Goal: Use online tool/utility: Utilize a website feature to perform a specific function

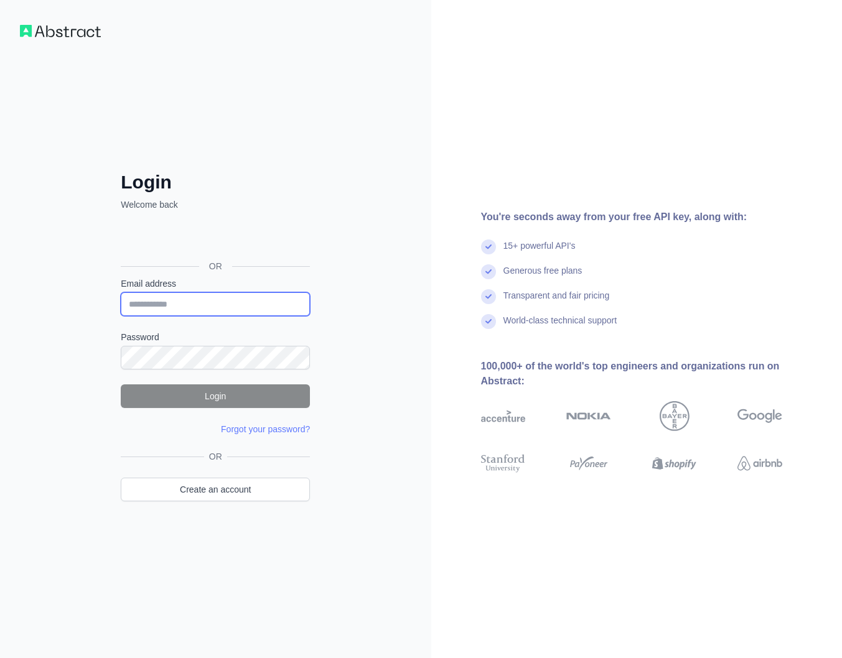
type input "**********"
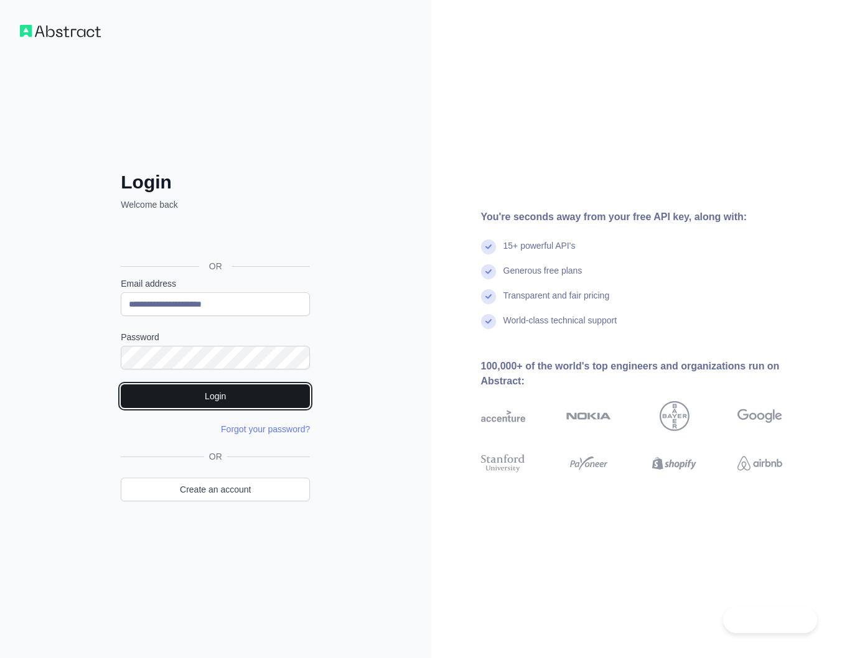
click at [166, 399] on button "Login" at bounding box center [215, 396] width 189 height 24
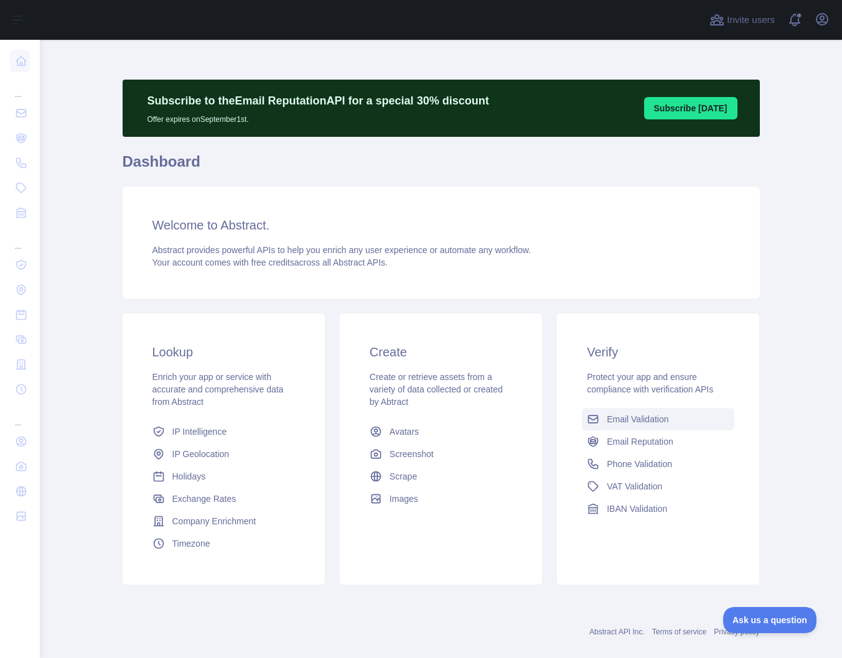
click at [626, 419] on span "Email Validation" at bounding box center [637, 419] width 62 height 12
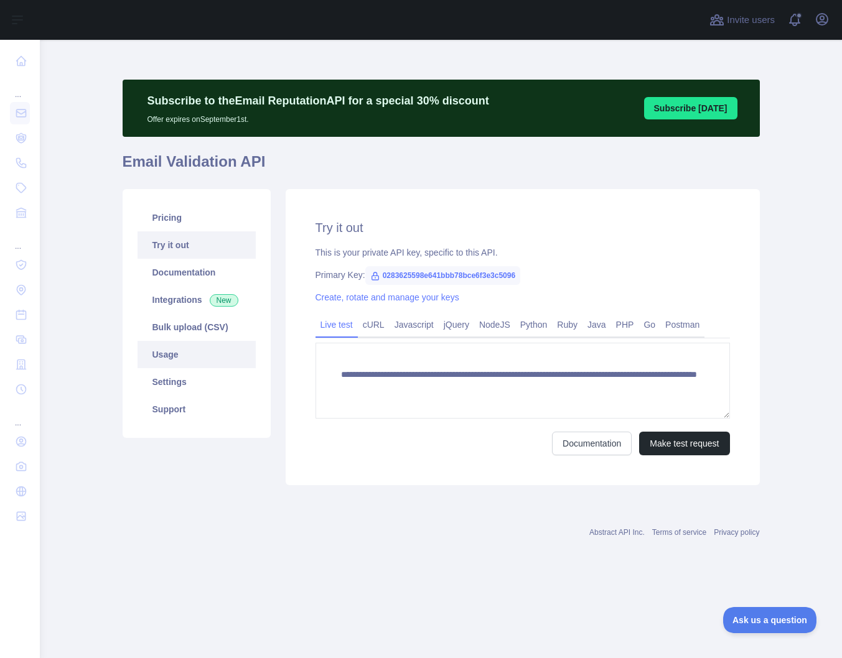
click at [170, 355] on link "Usage" at bounding box center [196, 354] width 118 height 27
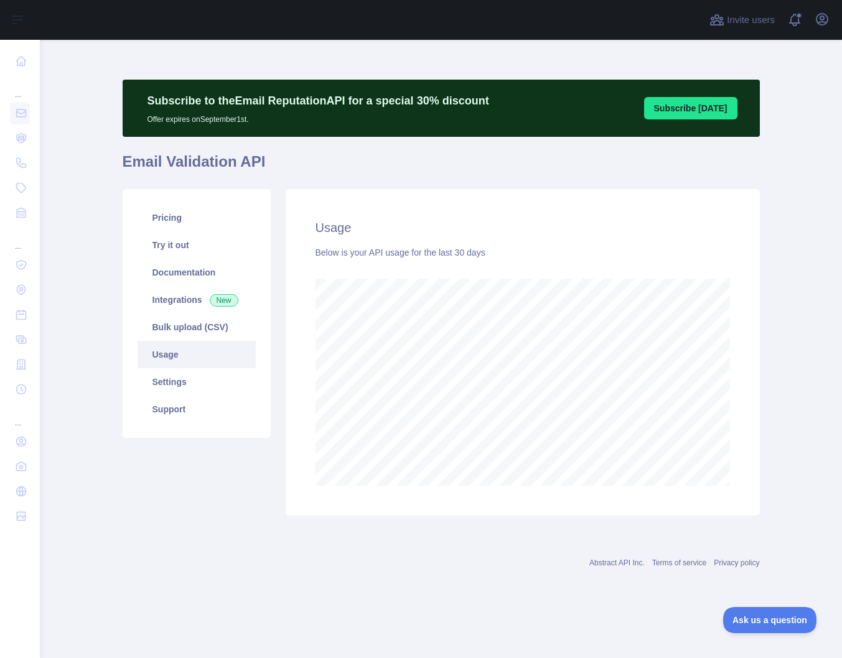
scroll to position [618, 802]
click at [162, 218] on link "Pricing" at bounding box center [196, 217] width 118 height 27
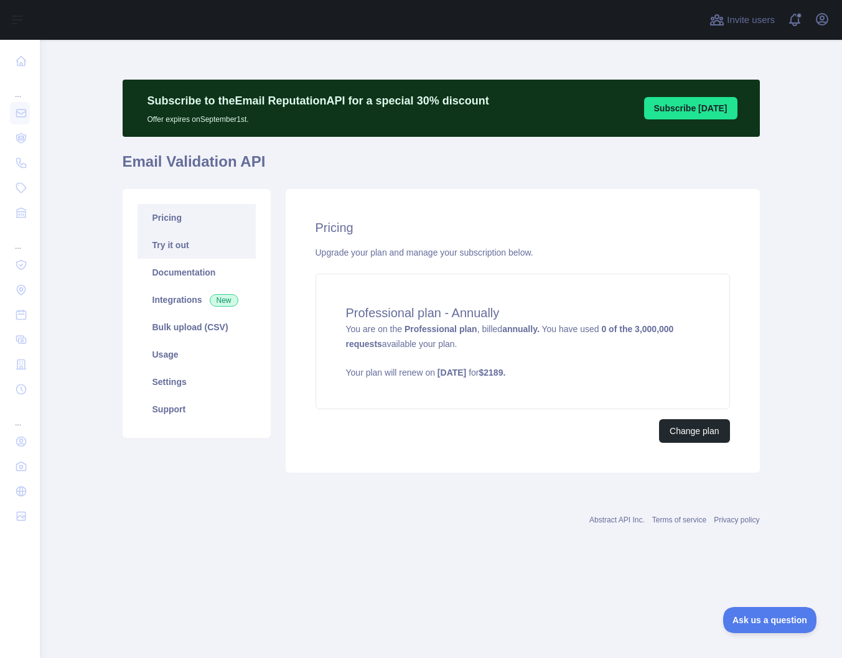
click at [174, 248] on link "Try it out" at bounding box center [196, 244] width 118 height 27
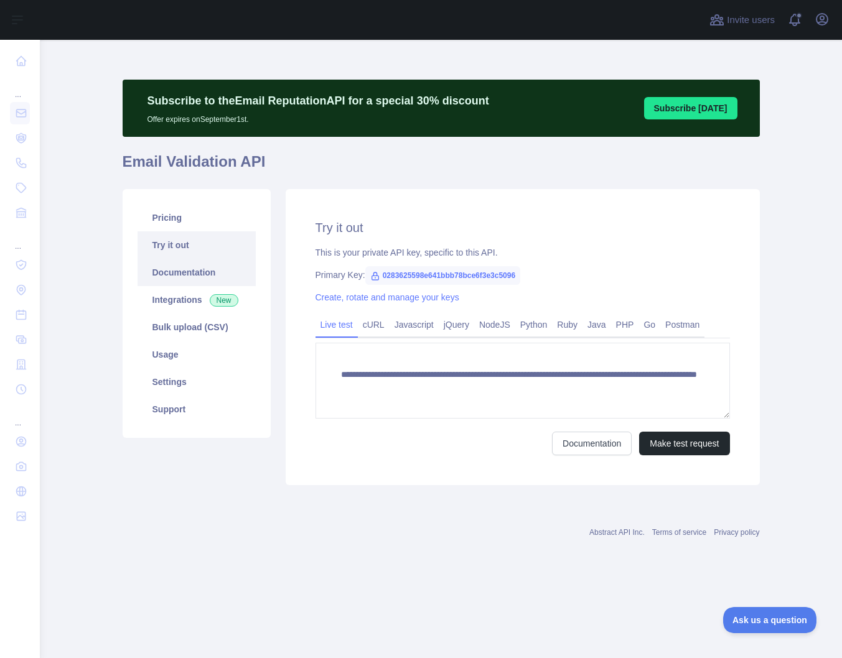
click at [183, 276] on link "Documentation" at bounding box center [196, 272] width 118 height 27
click at [170, 215] on link "Pricing" at bounding box center [196, 217] width 118 height 27
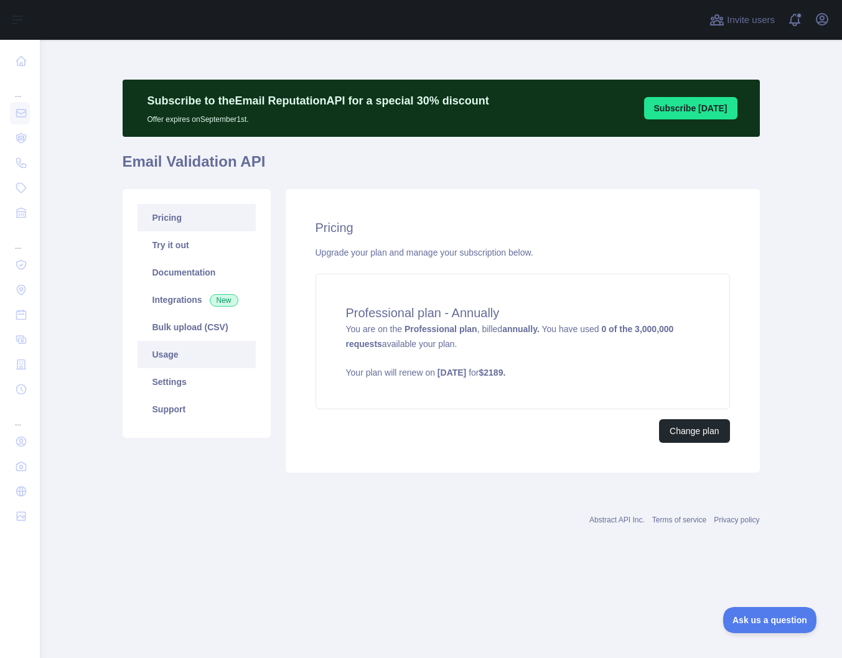
click at [192, 356] on link "Usage" at bounding box center [196, 354] width 118 height 27
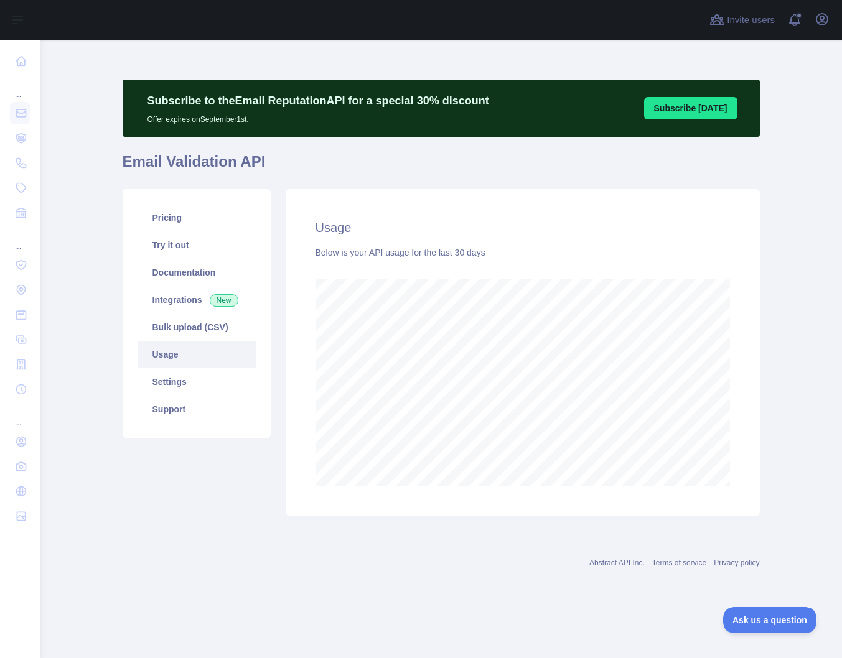
scroll to position [618, 802]
click at [177, 298] on link "Integrations New" at bounding box center [196, 299] width 118 height 27
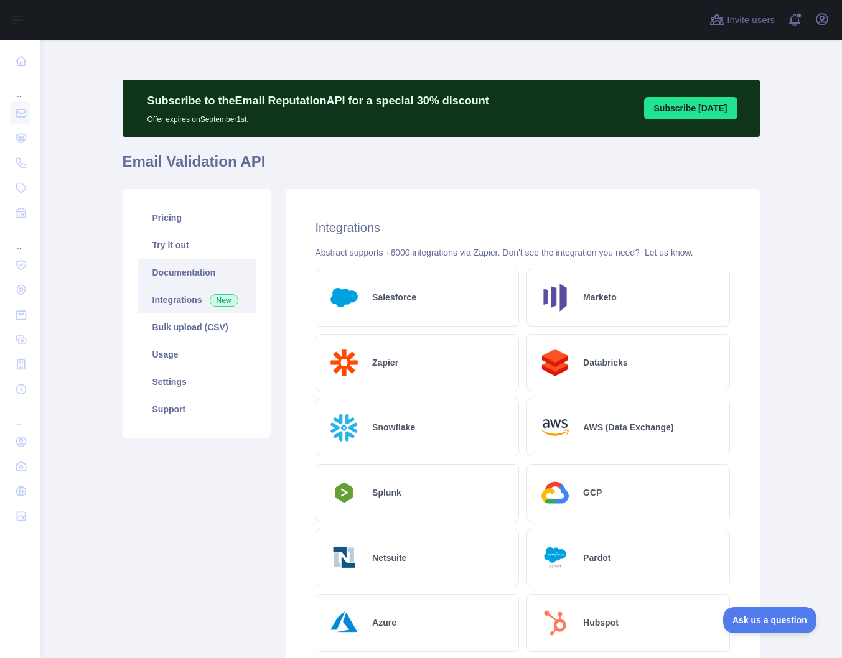
click at [175, 274] on link "Documentation" at bounding box center [196, 272] width 118 height 27
click at [175, 218] on link "Pricing" at bounding box center [196, 217] width 118 height 27
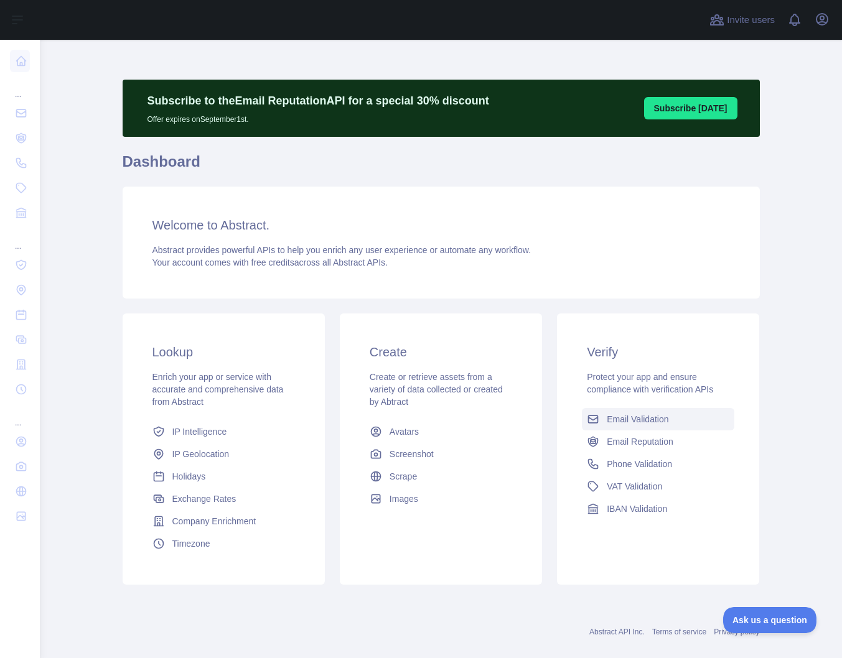
click at [623, 417] on span "Email Validation" at bounding box center [637, 419] width 62 height 12
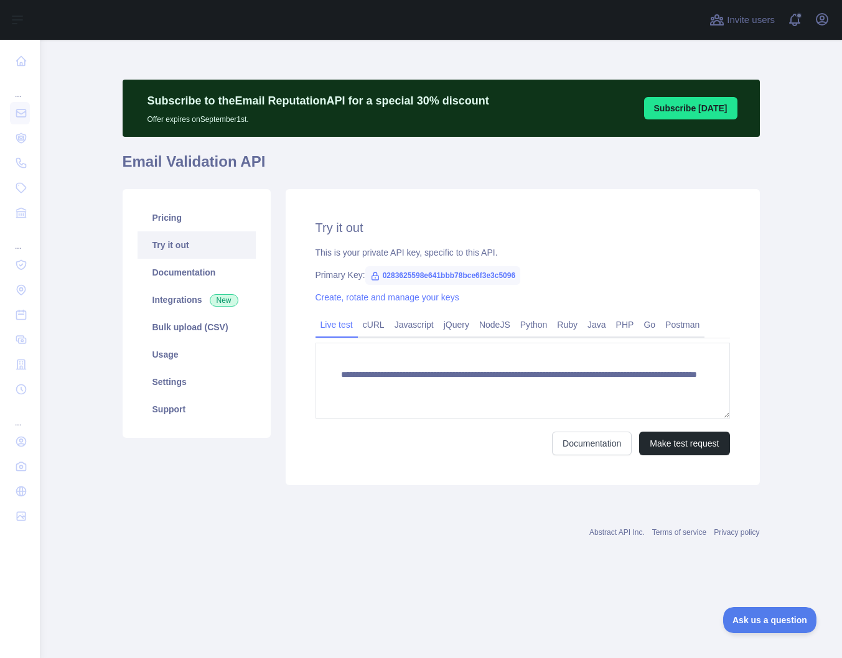
click at [170, 237] on link "Try it out" at bounding box center [196, 244] width 118 height 27
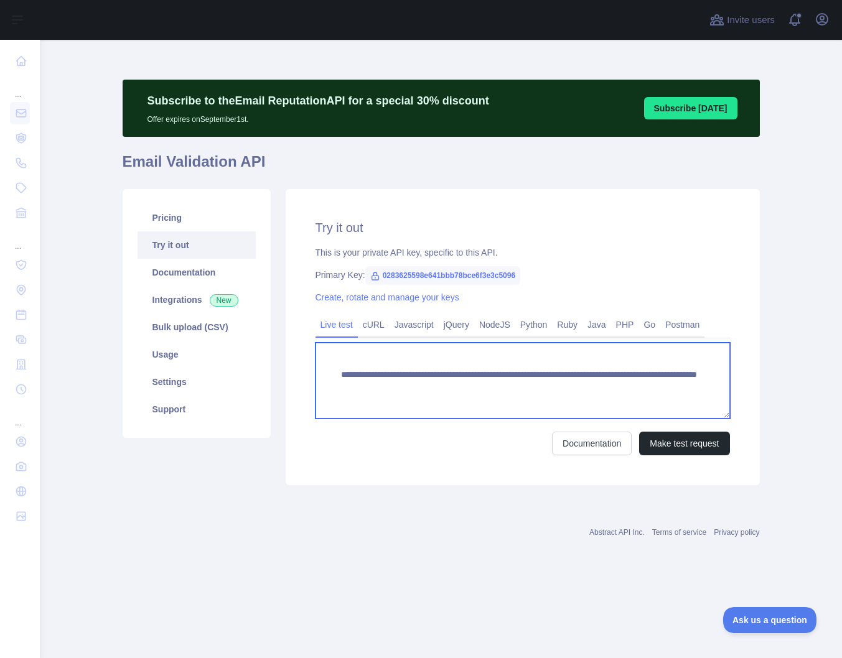
drag, startPoint x: 657, startPoint y: 388, endPoint x: 557, endPoint y: 382, distance: 100.9
click at [557, 382] on textarea "**********" at bounding box center [522, 381] width 414 height 76
paste textarea
type textarea "**********"
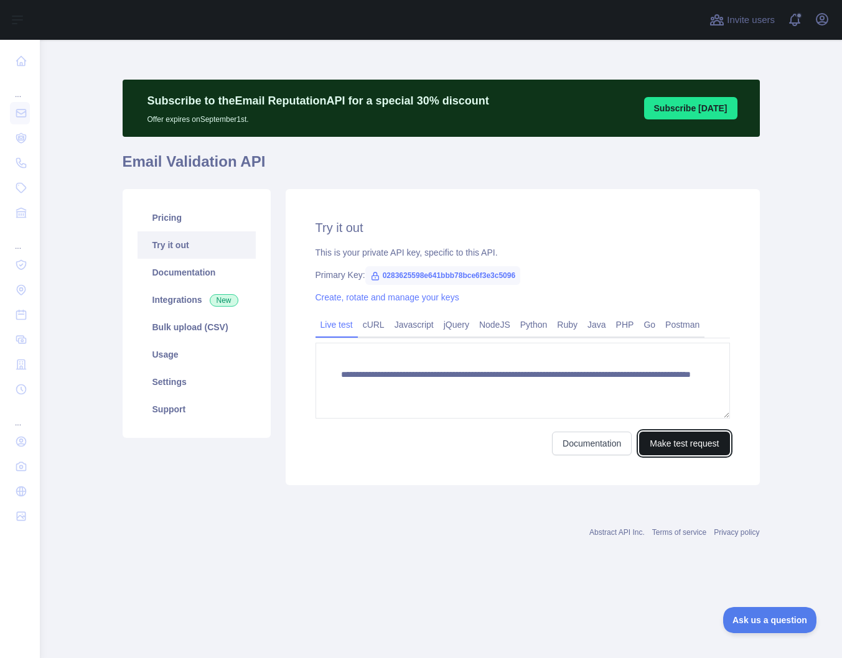
click at [696, 446] on button "Make test request" at bounding box center [684, 444] width 90 height 24
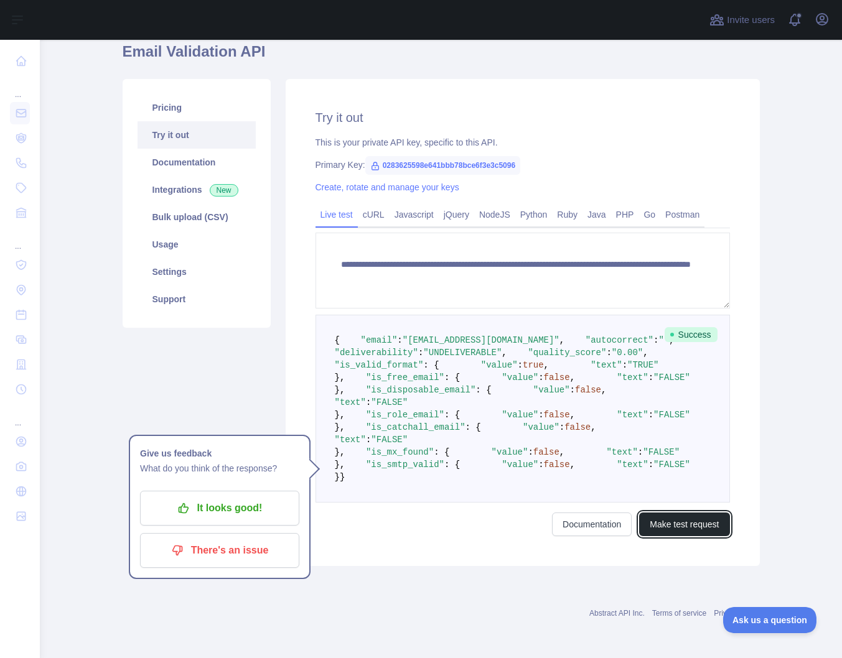
scroll to position [311, 0]
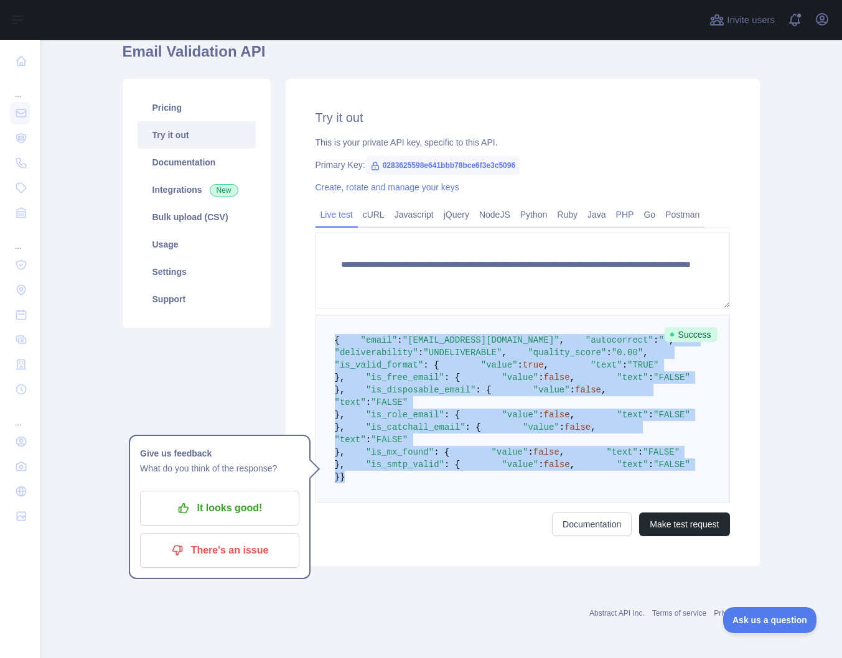
drag, startPoint x: 339, startPoint y: 552, endPoint x: 322, endPoint y: 137, distance: 415.2
click at [322, 315] on pre "{ "email" : "[EMAIL_ADDRESS][DOMAIN_NAME]" , "autocorrect" : "" , "deliverabili…" at bounding box center [522, 409] width 414 height 188
click at [520, 394] on pre "{ "email" : "[EMAIL_ADDRESS][DOMAIN_NAME]" , "autocorrect" : "" , "deliverabili…" at bounding box center [522, 409] width 414 height 188
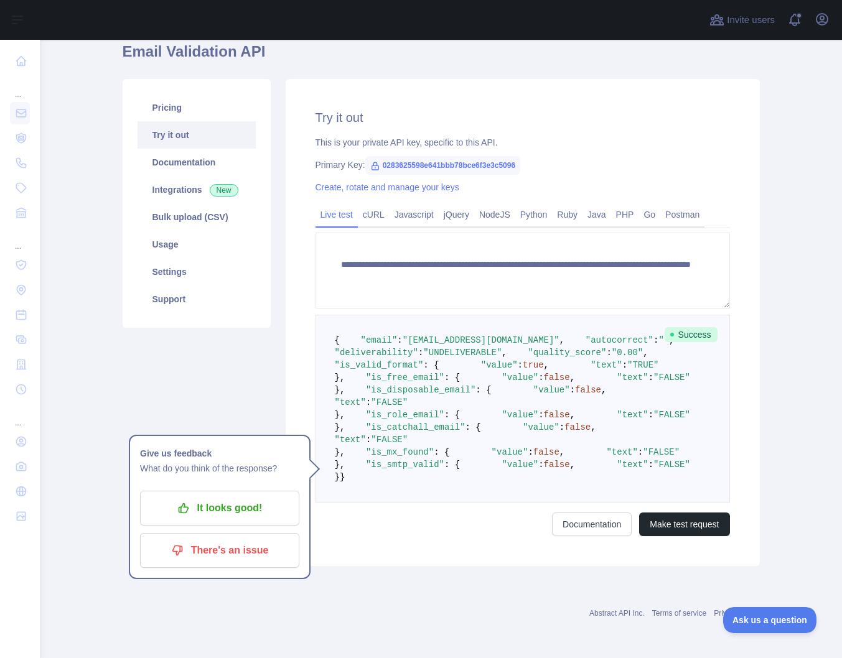
click at [545, 396] on pre "{ "email" : "[EMAIL_ADDRESS][DOMAIN_NAME]" , "autocorrect" : "" , "deliverabili…" at bounding box center [522, 409] width 414 height 188
